Goal: Navigation & Orientation: Find specific page/section

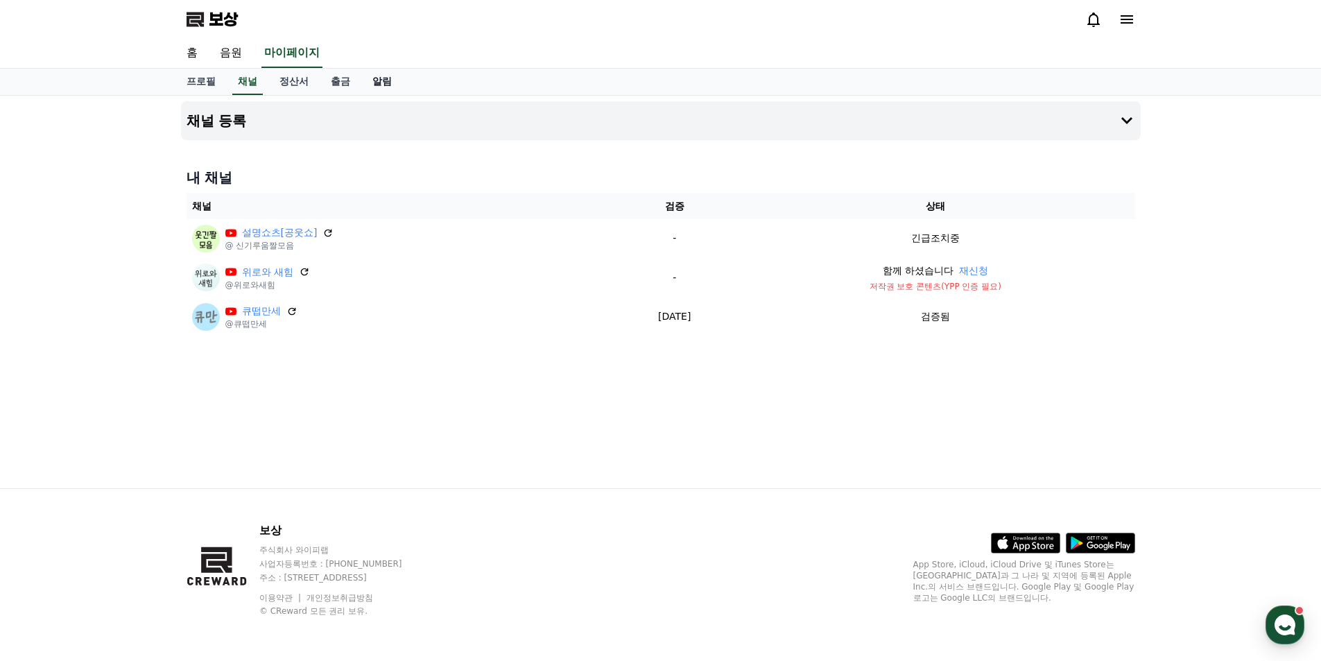
click at [390, 85] on font "알림" at bounding box center [381, 81] width 19 height 11
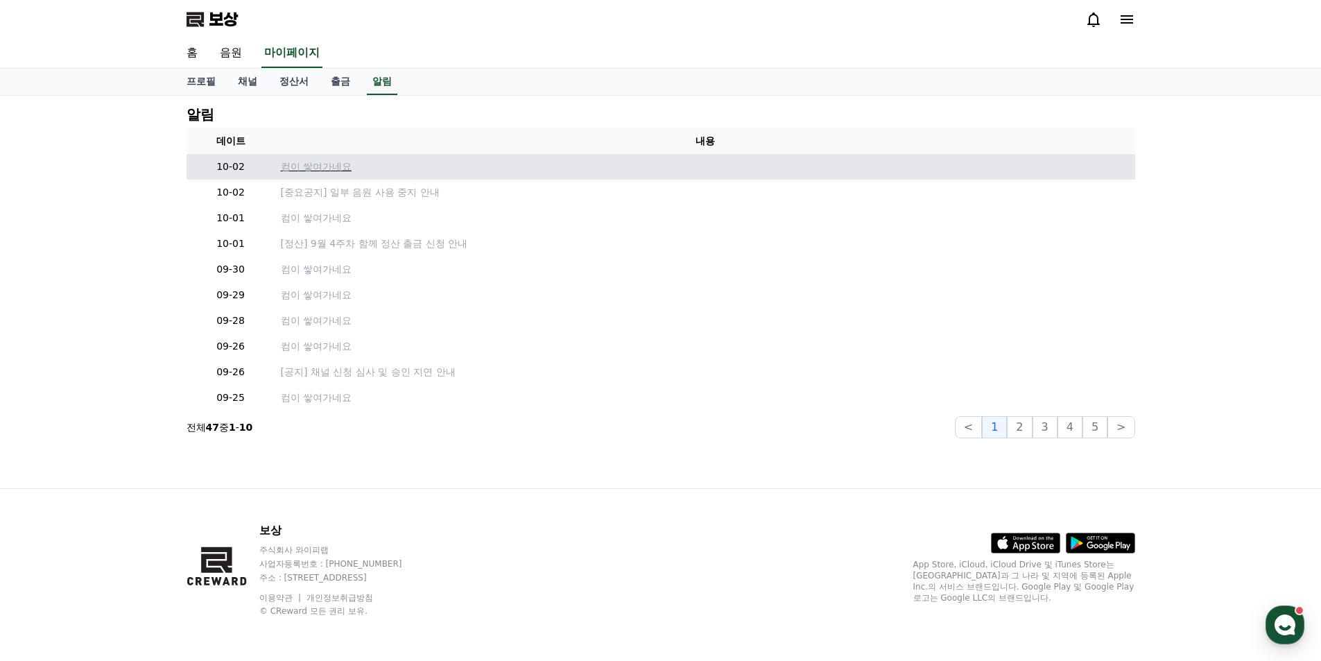
click at [331, 170] on font "컴이 쌓여가네요" at bounding box center [316, 166] width 71 height 11
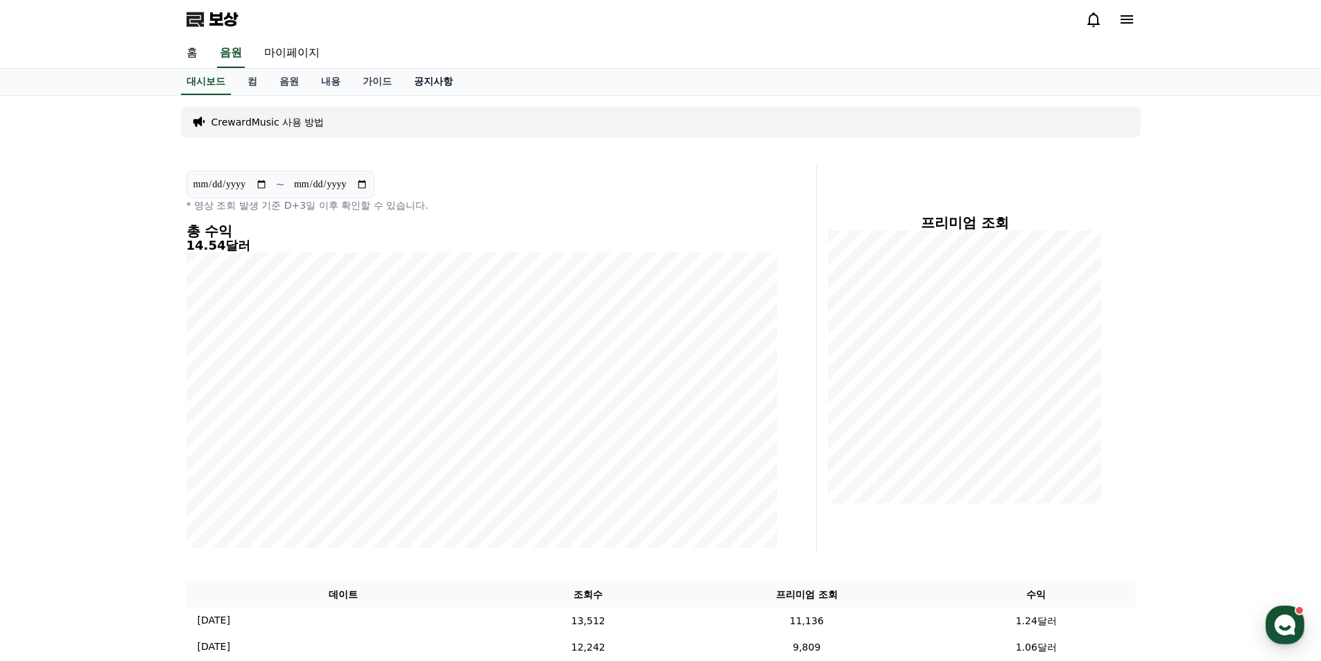
click at [437, 92] on link "공지사항" at bounding box center [433, 82] width 61 height 26
